Goal: Contribute content

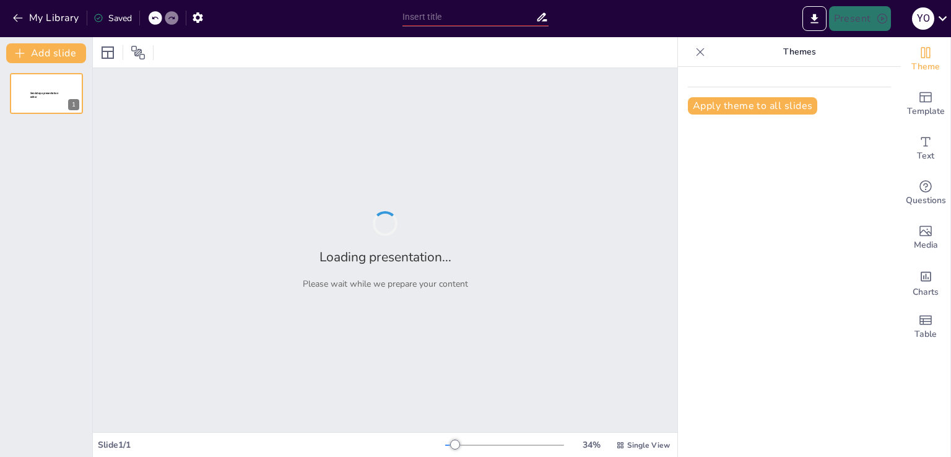
type input "Заң мен тәртіп: Колледждегі кішкентай заңгерлердің шеберлігі!"
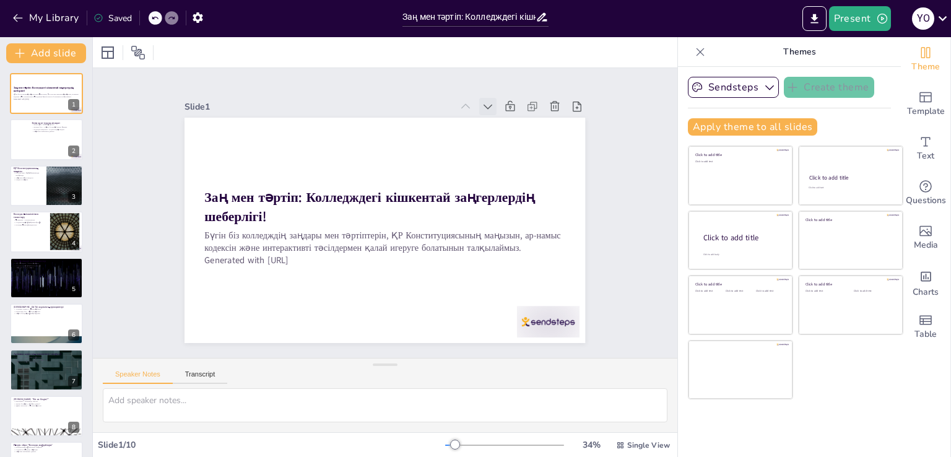
click at [516, 255] on icon at bounding box center [524, 263] width 16 height 16
click at [470, 95] on icon at bounding box center [463, 87] width 15 height 15
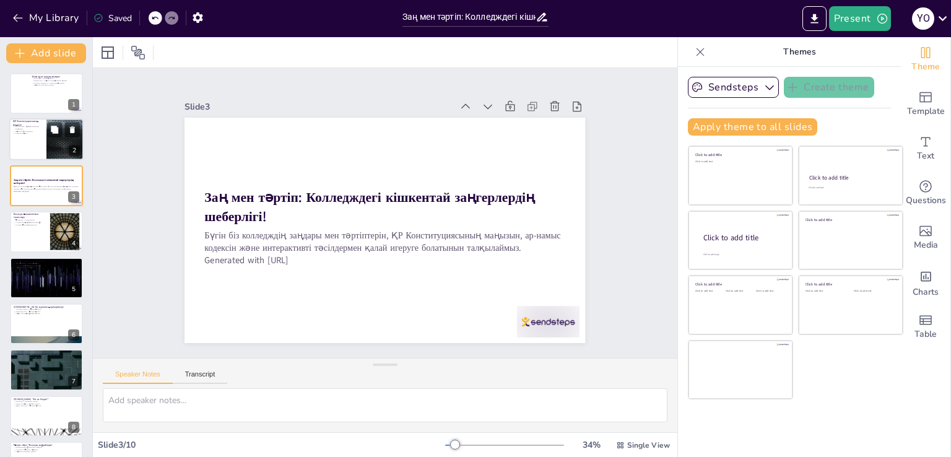
click at [71, 151] on div "2" at bounding box center [74, 150] width 11 height 11
type textarea "ҚР Конституциясы - біздің құқықтарымыз бен міндеттерімізді анықтайтын басты құж…"
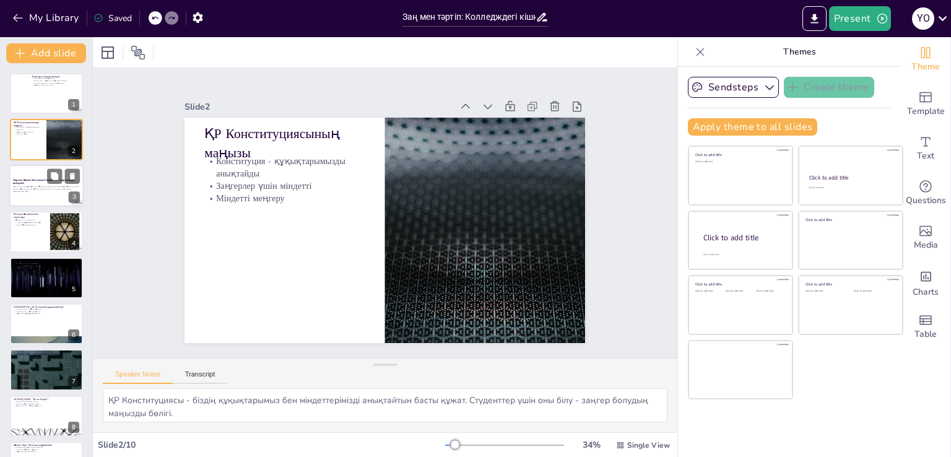
click at [48, 191] on p "Generated with [URL]" at bounding box center [46, 191] width 67 height 2
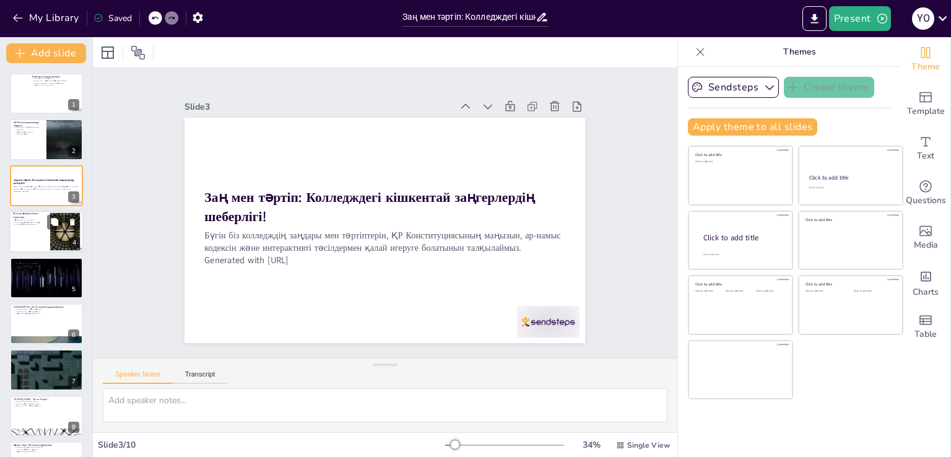
click at [37, 244] on div at bounding box center [46, 231] width 74 height 42
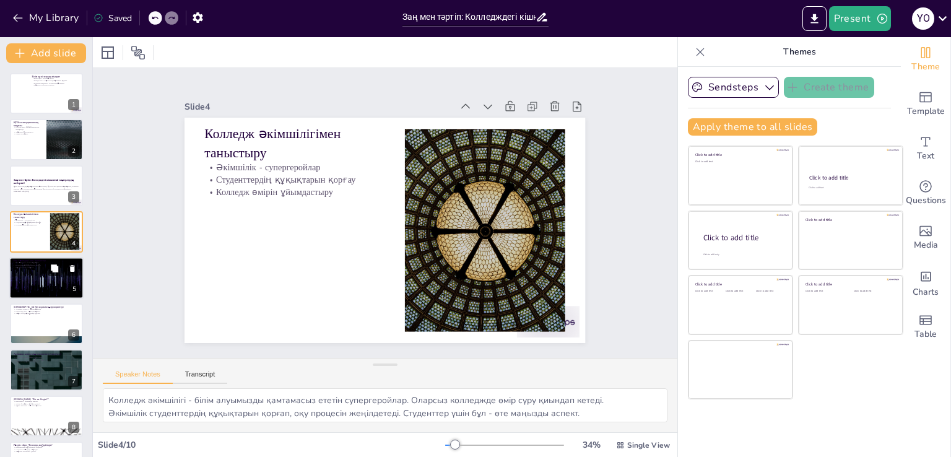
click at [41, 290] on div at bounding box center [46, 278] width 74 height 42
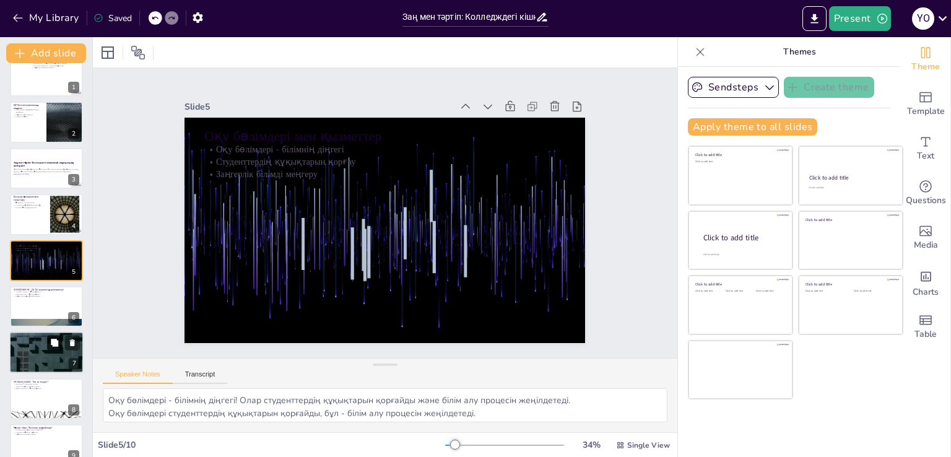
click at [47, 340] on button at bounding box center [54, 343] width 15 height 15
type textarea "Кодекс - біздің мінез-құлқымызды бағыттайтын нұсқаулық. Оны ұстану - заңгер бол…"
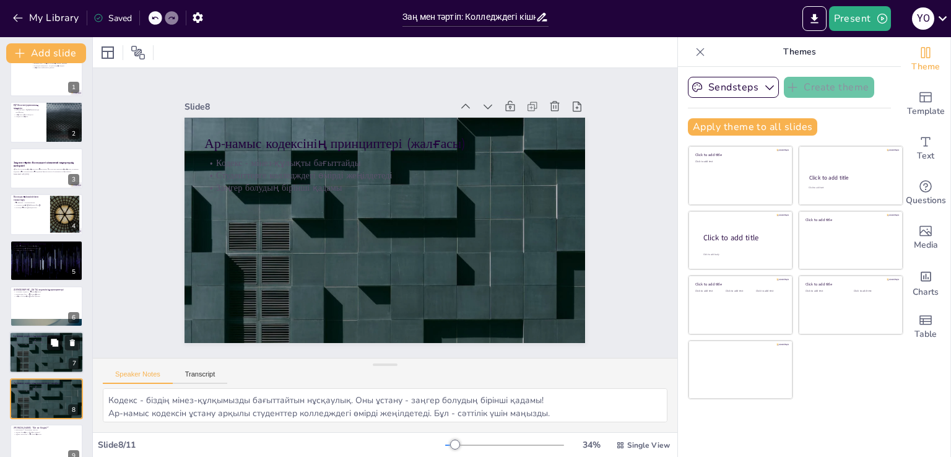
scroll to position [128, 0]
